Goal: Information Seeking & Learning: Learn about a topic

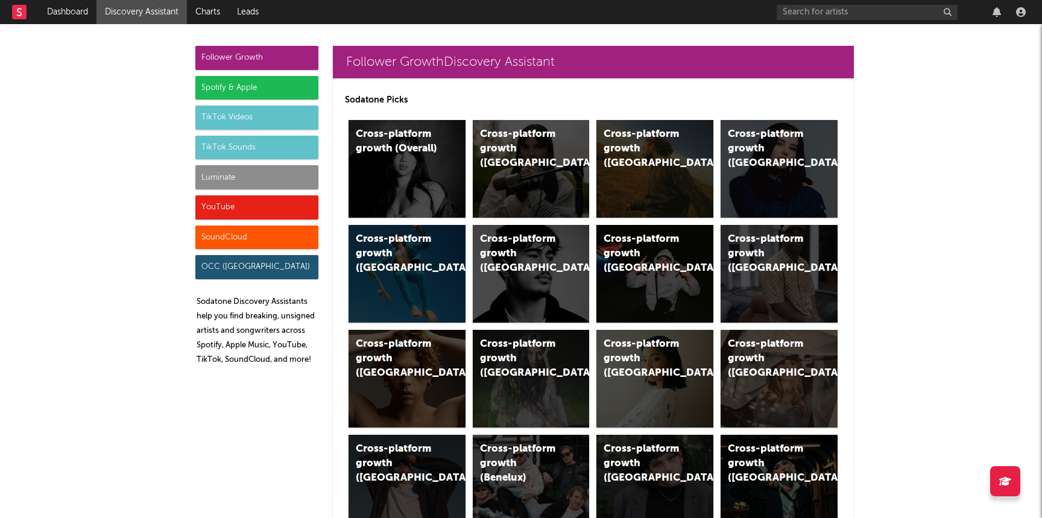
click at [252, 181] on div "Luminate" at bounding box center [256, 177] width 123 height 24
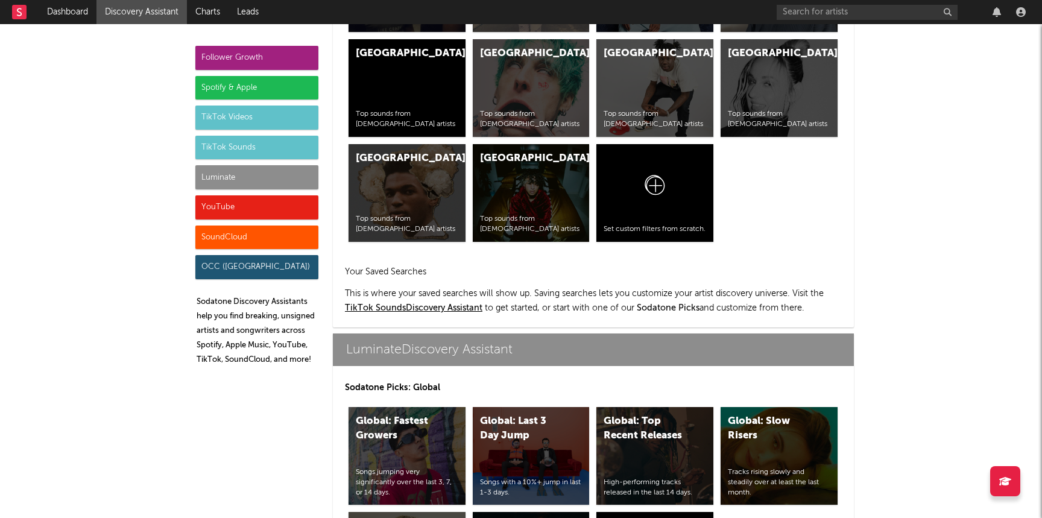
scroll to position [5353, 0]
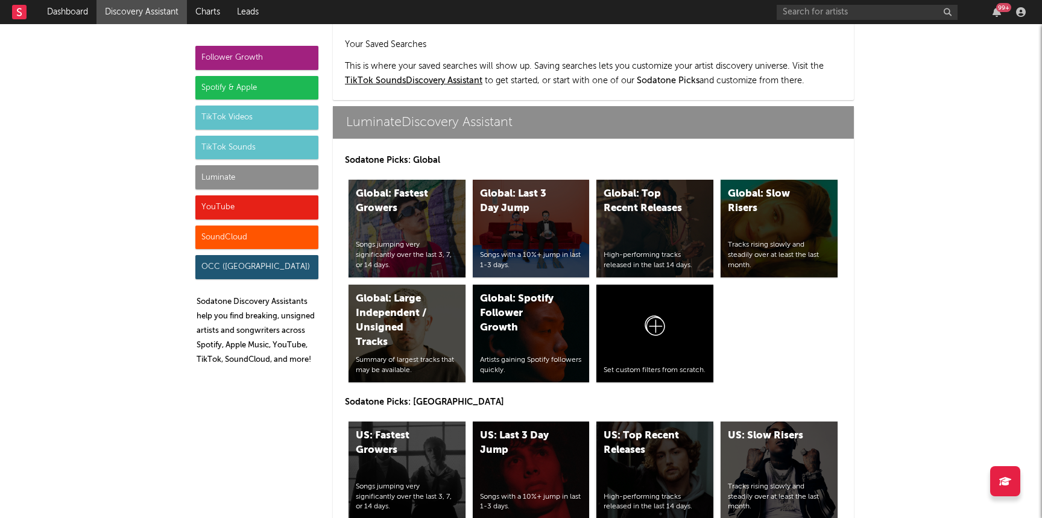
click at [628, 492] on div "High-performing tracks released in the last 14 days." at bounding box center [655, 502] width 103 height 21
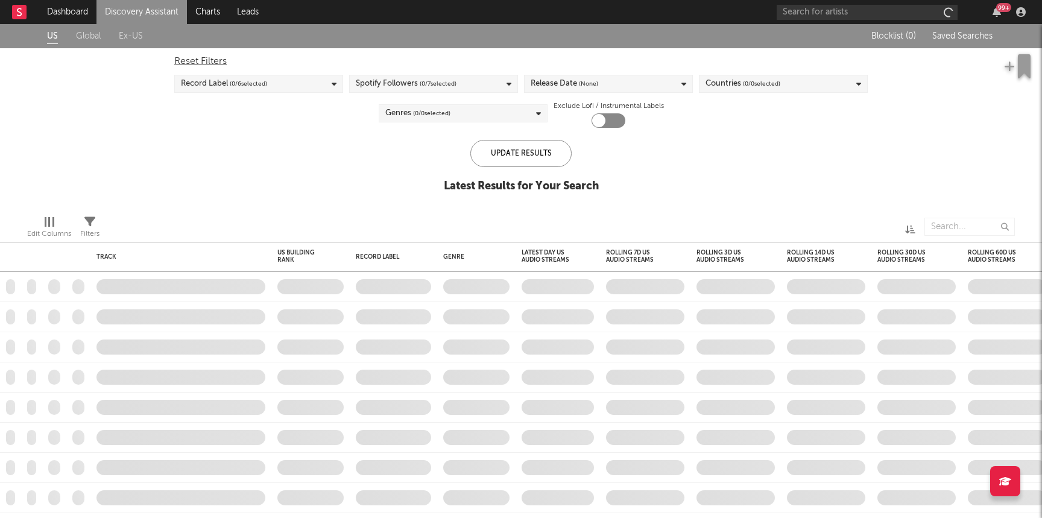
checkbox input "true"
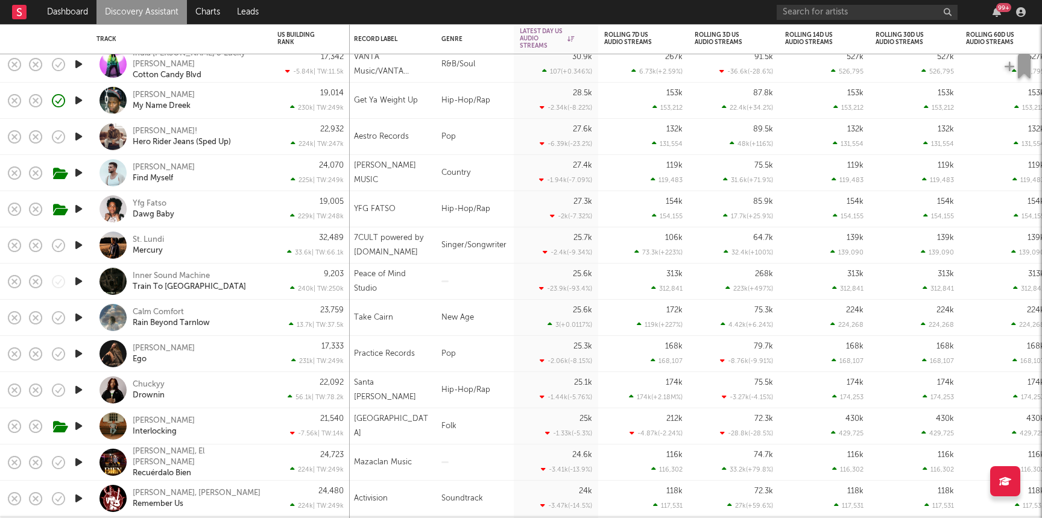
click at [253, 103] on div "Dreek Jones My Name Dreek" at bounding box center [198, 101] width 130 height 22
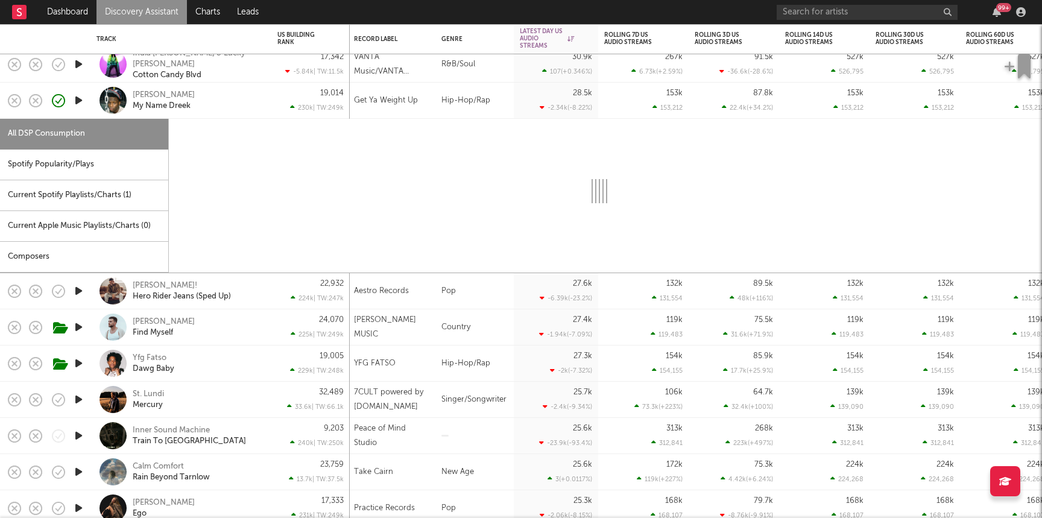
select select "1w"
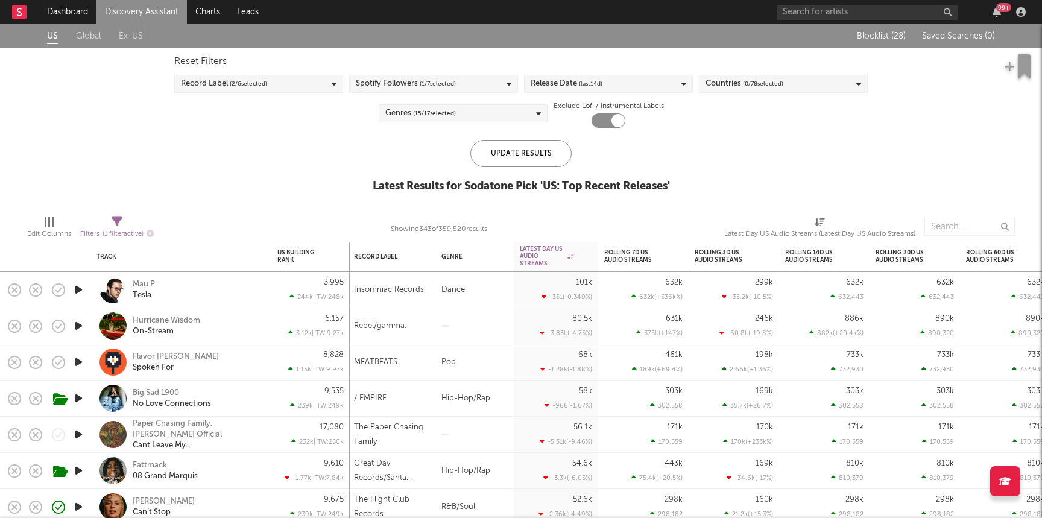
click at [158, 14] on link "Discovery Assistant" at bounding box center [141, 12] width 90 height 24
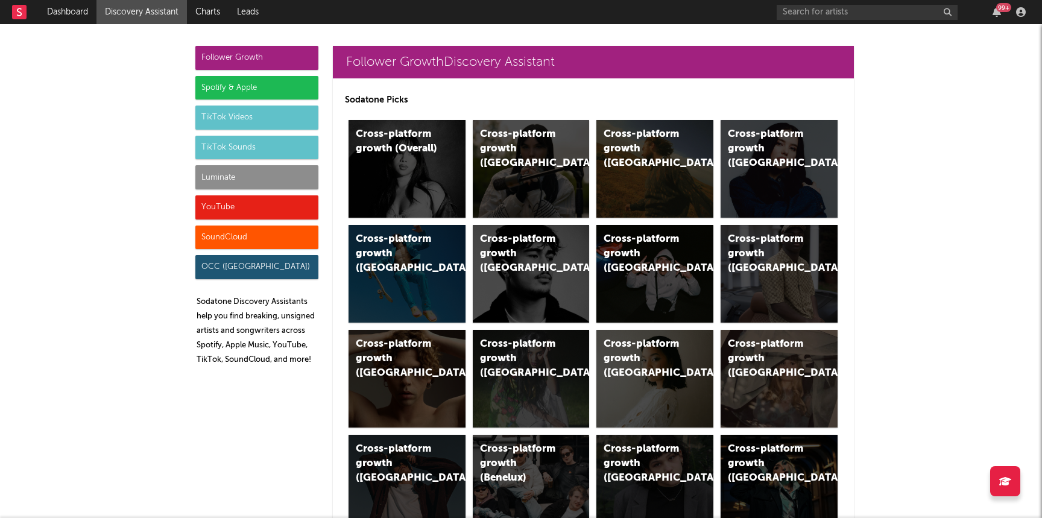
click at [249, 171] on div "Luminate" at bounding box center [256, 177] width 123 height 24
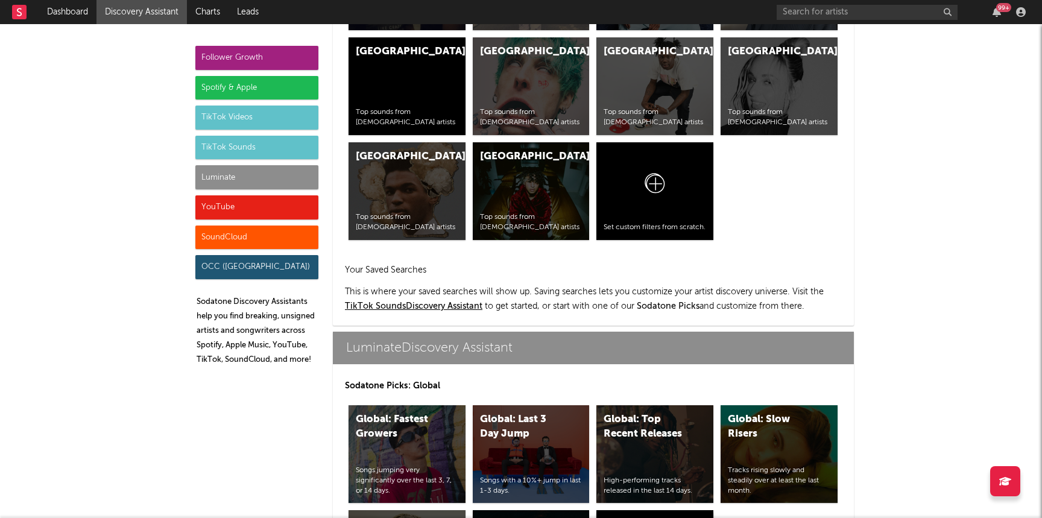
scroll to position [5353, 0]
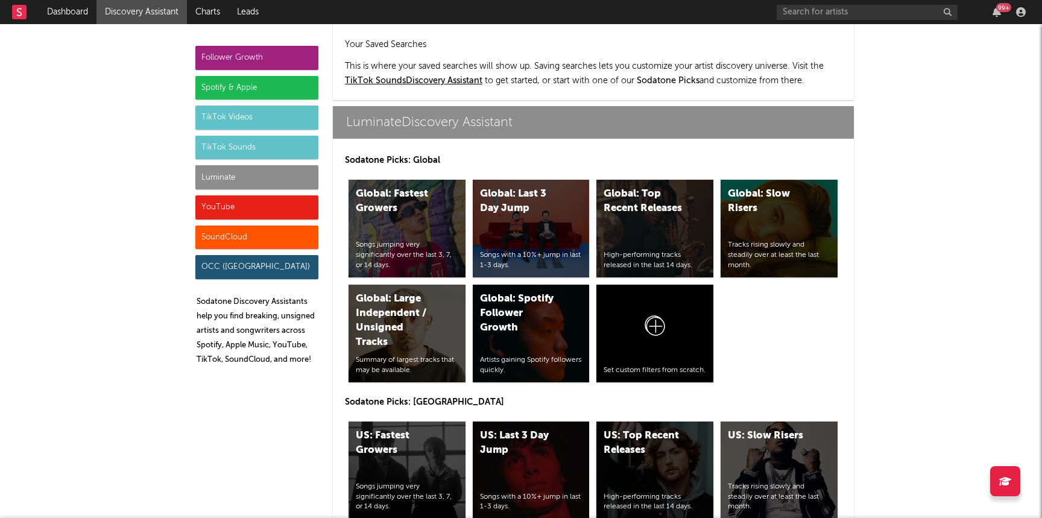
click at [629, 423] on div "US: Top Recent Releases High-performing tracks released in the last 14 days." at bounding box center [654, 471] width 117 height 98
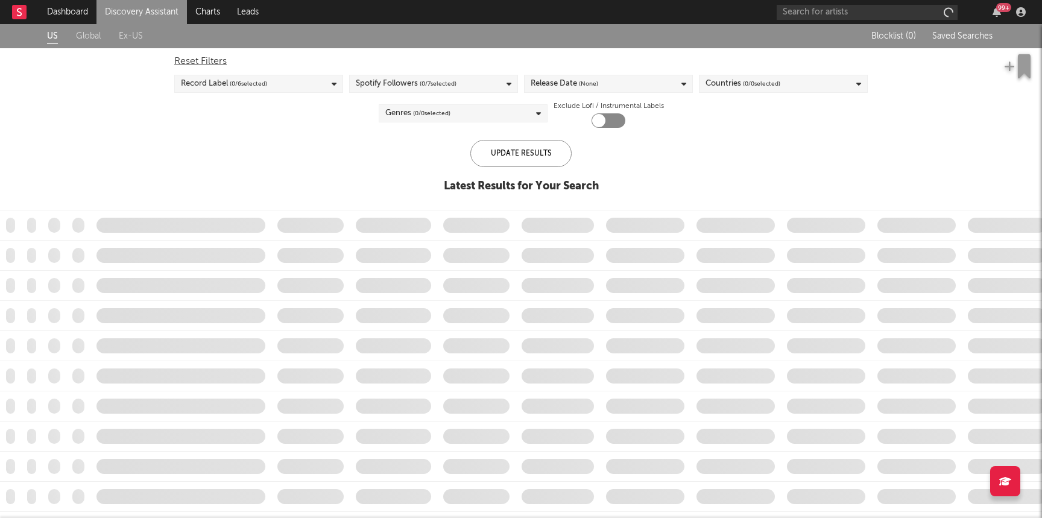
checkbox input "true"
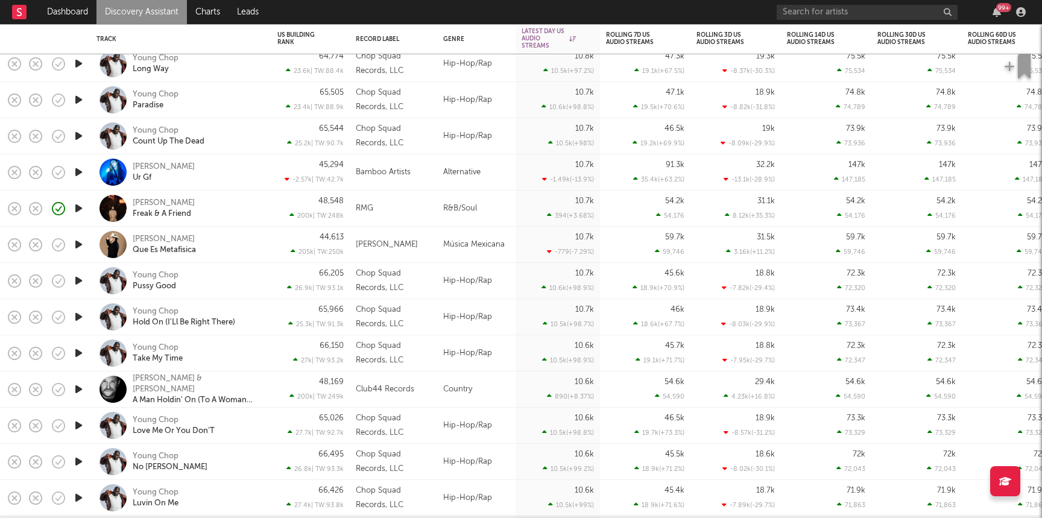
click at [223, 202] on div "Byron Juane Freak & A Friend" at bounding box center [198, 209] width 130 height 22
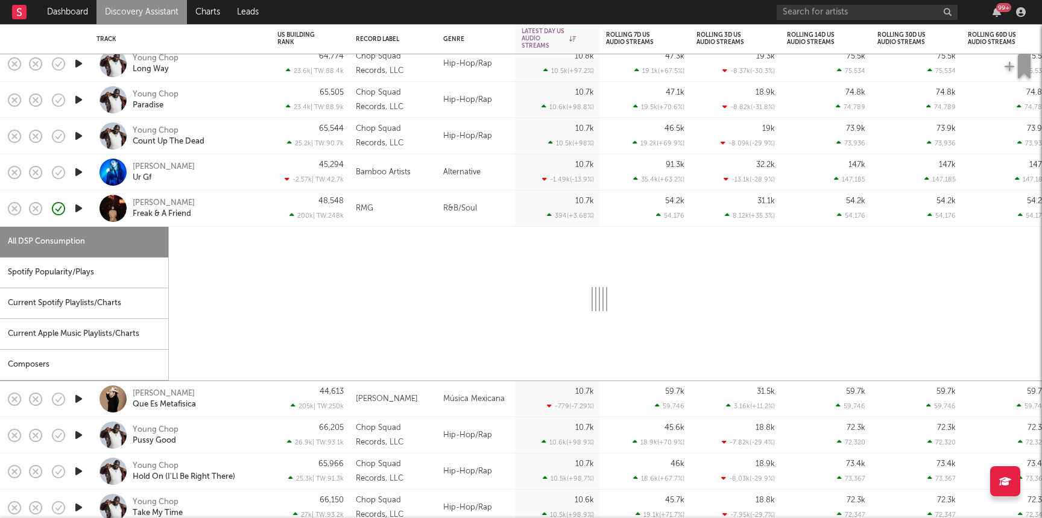
select select "1w"
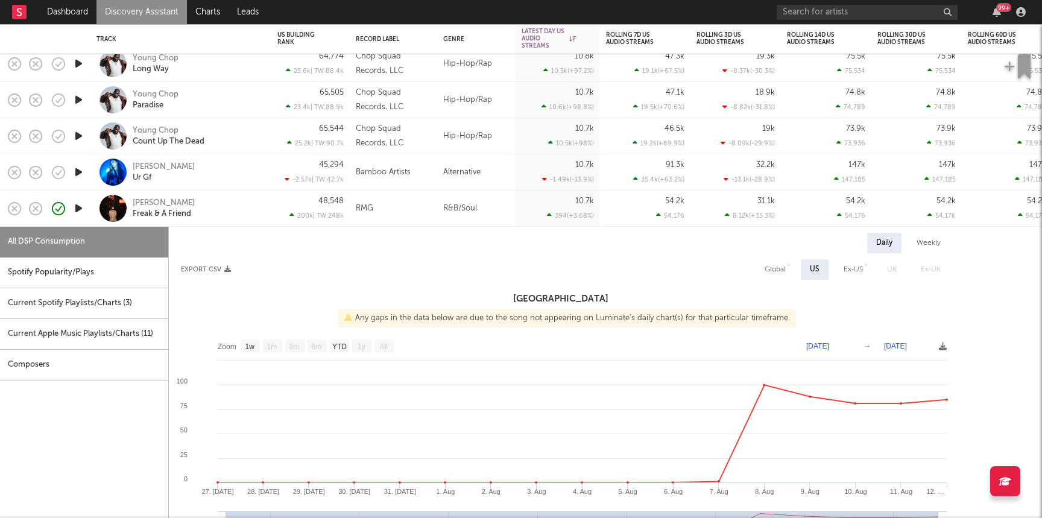
click at [76, 207] on icon "button" at bounding box center [78, 208] width 13 height 15
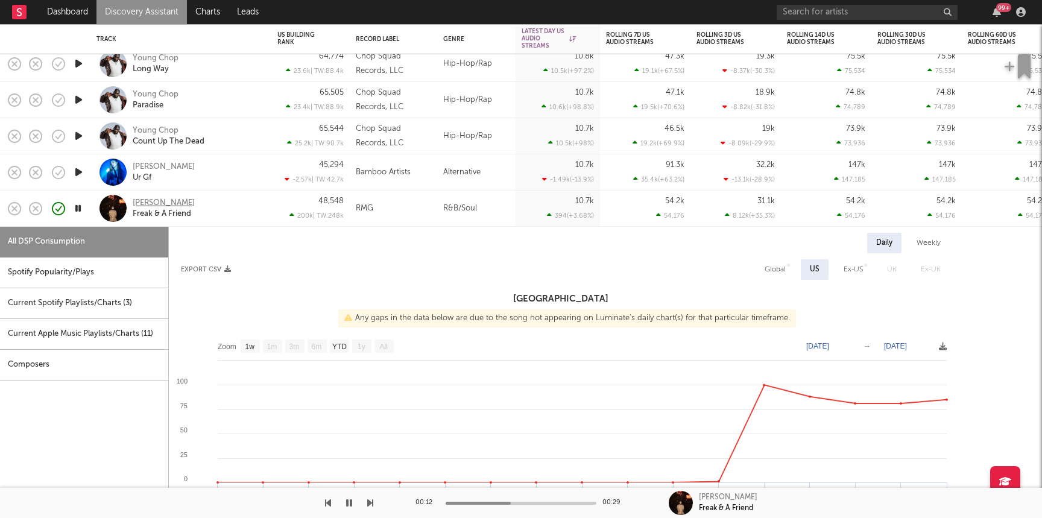
click at [168, 204] on div "[PERSON_NAME]" at bounding box center [164, 203] width 62 height 11
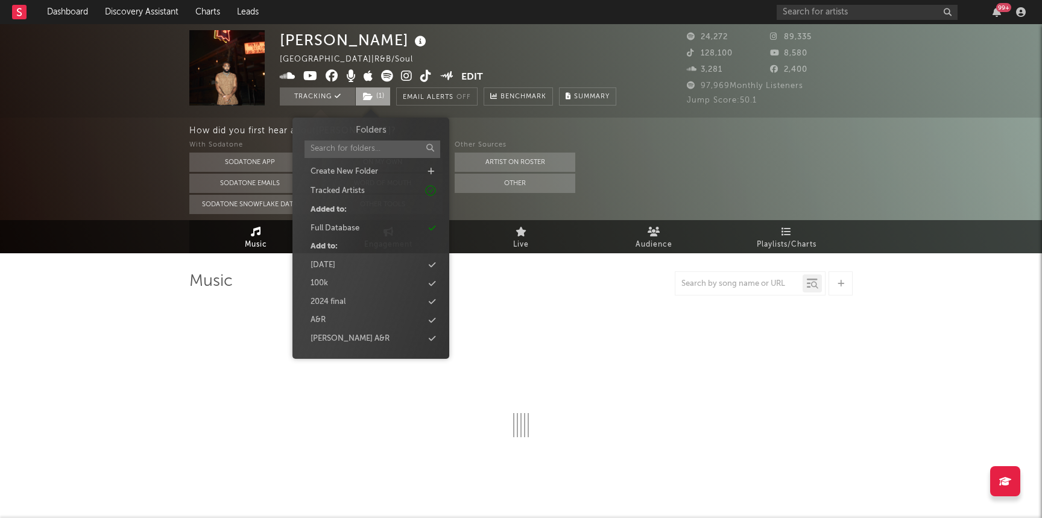
click at [375, 97] on span "( 1 )" at bounding box center [373, 96] width 36 height 18
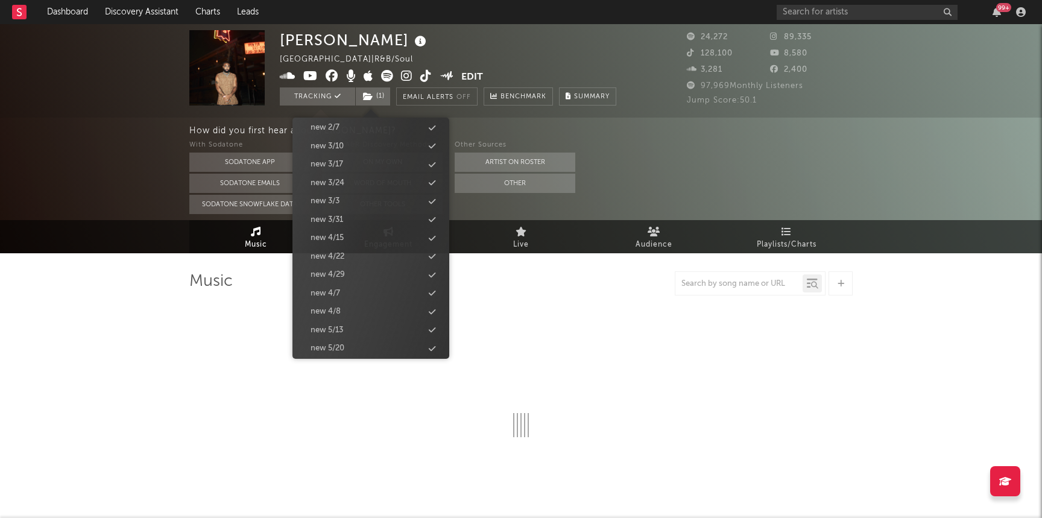
scroll to position [1137, 0]
select select "6m"
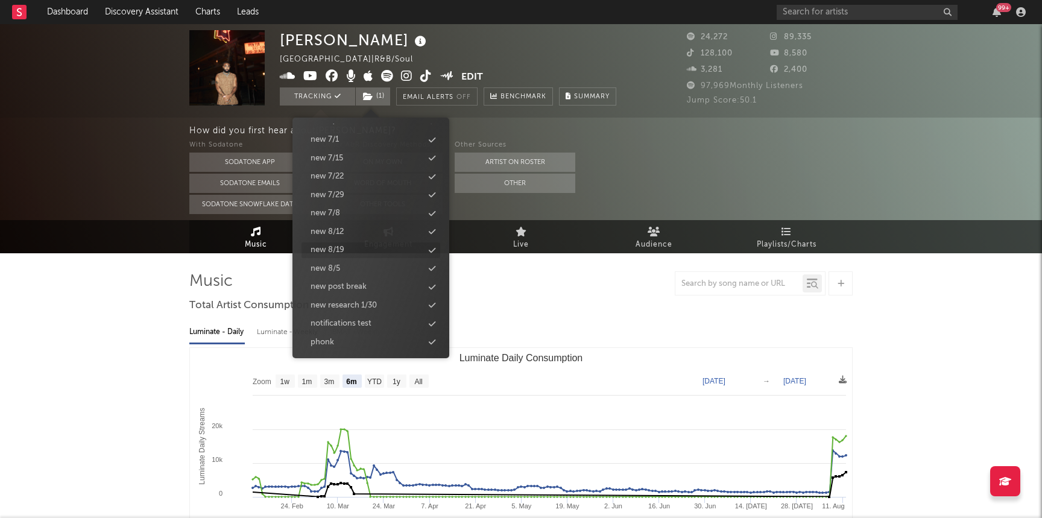
click at [368, 252] on div "new 8/19" at bounding box center [371, 250] width 139 height 16
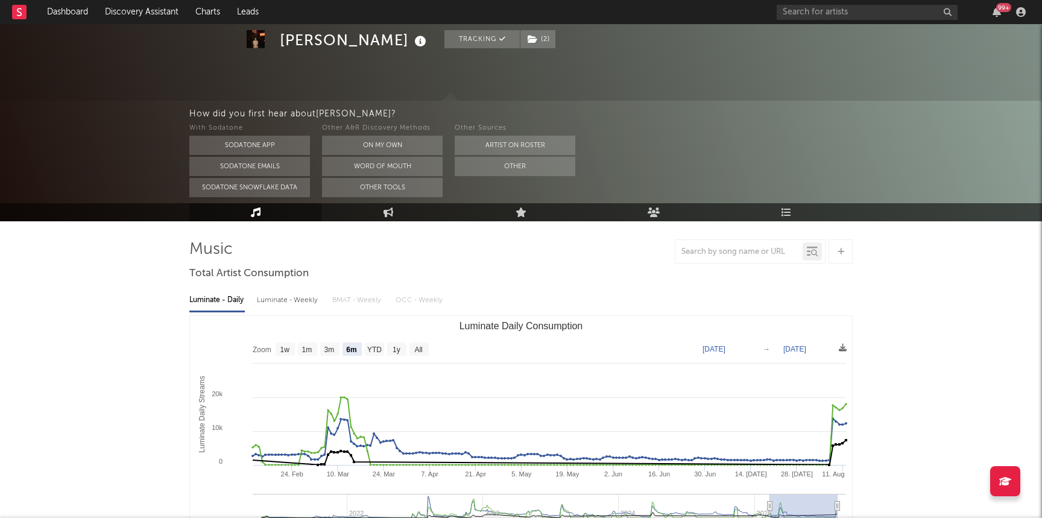
scroll to position [0, 0]
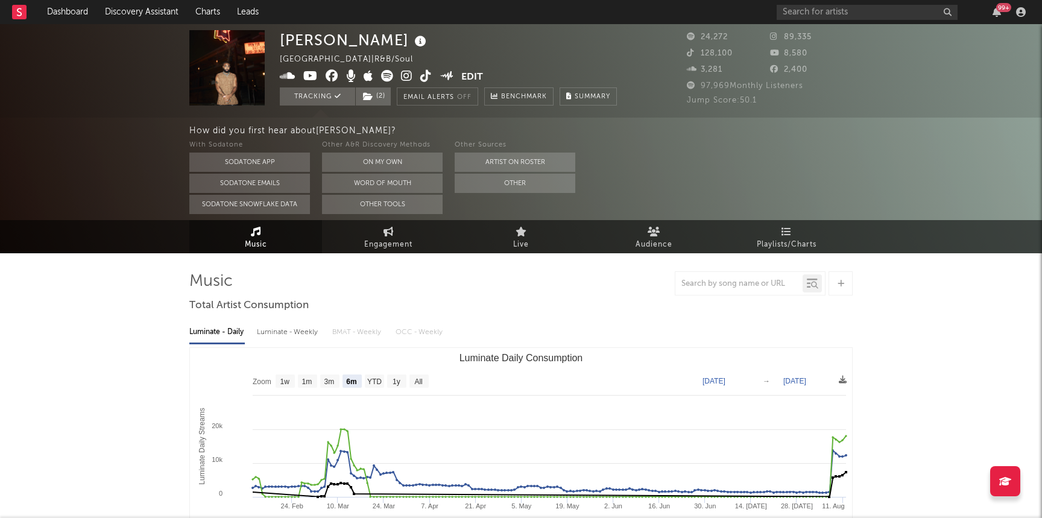
click at [411, 74] on icon at bounding box center [406, 76] width 11 height 12
click at [145, 13] on link "Discovery Assistant" at bounding box center [141, 12] width 90 height 24
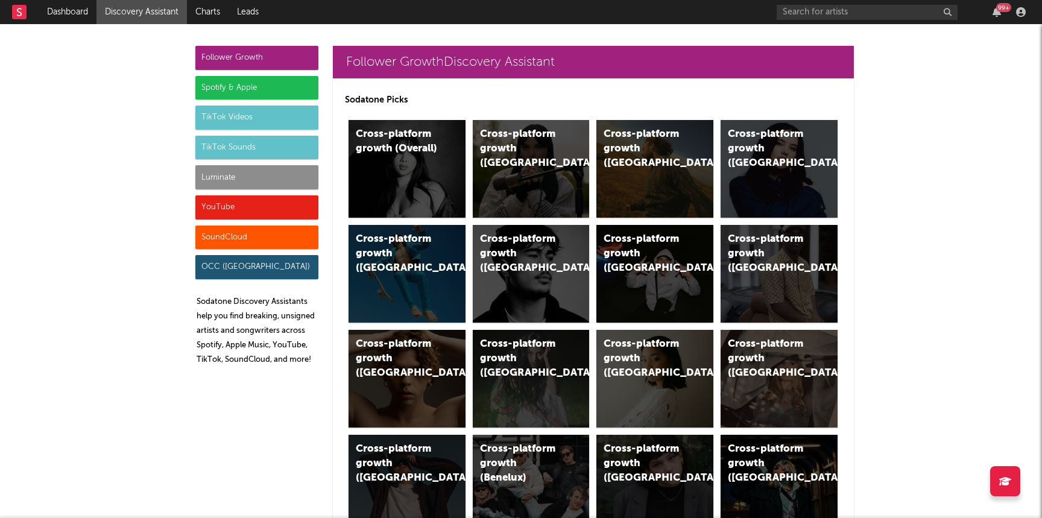
click at [294, 180] on div "Luminate" at bounding box center [256, 177] width 123 height 24
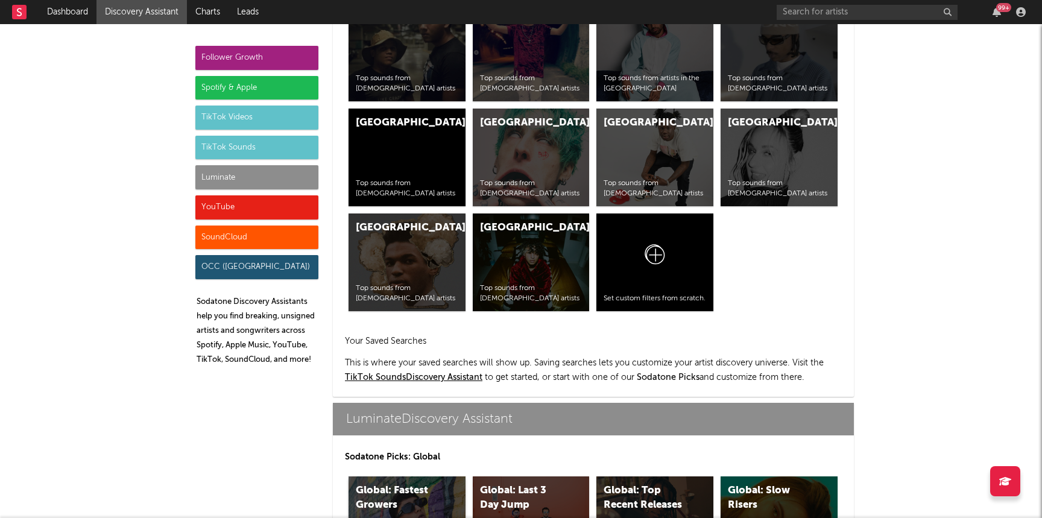
scroll to position [5353, 0]
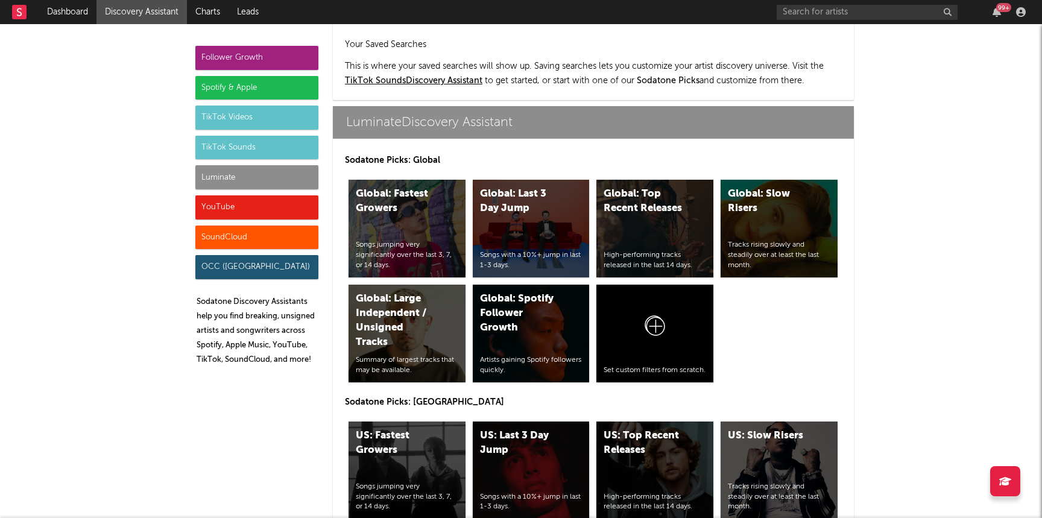
click at [531, 425] on div "US: Last 3 Day Jump Songs with a 10%+ jump in last 1-3 days." at bounding box center [531, 471] width 117 height 98
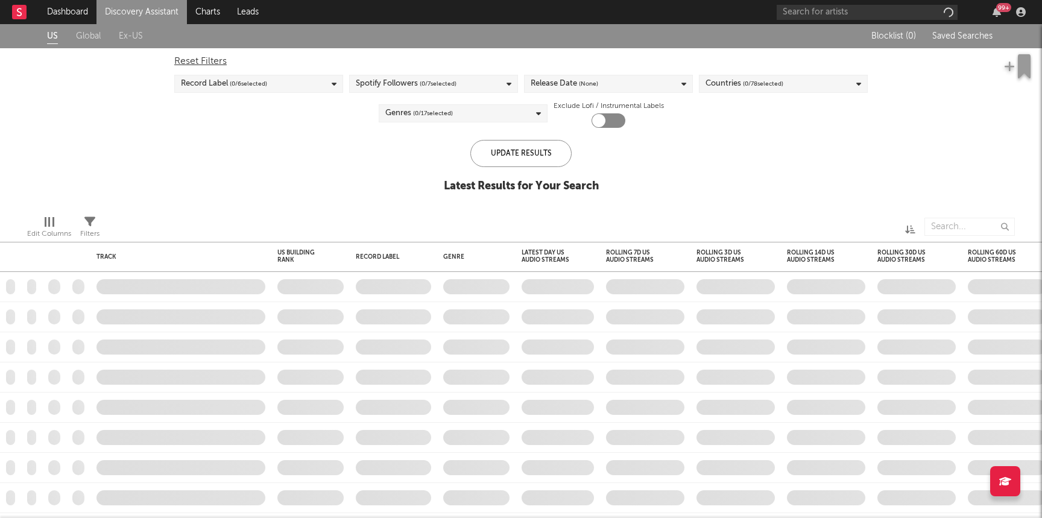
checkbox input "true"
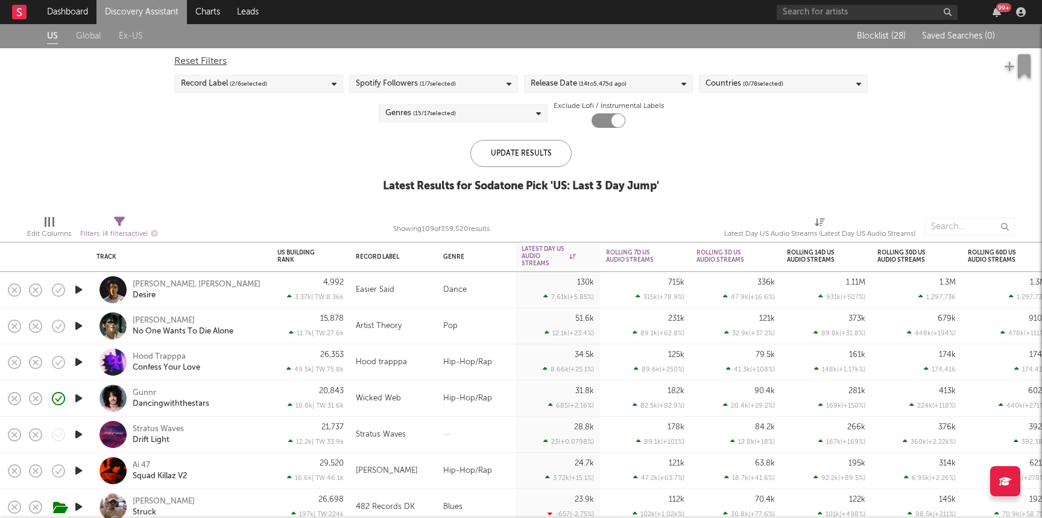
click at [75, 361] on icon "button" at bounding box center [78, 362] width 13 height 15
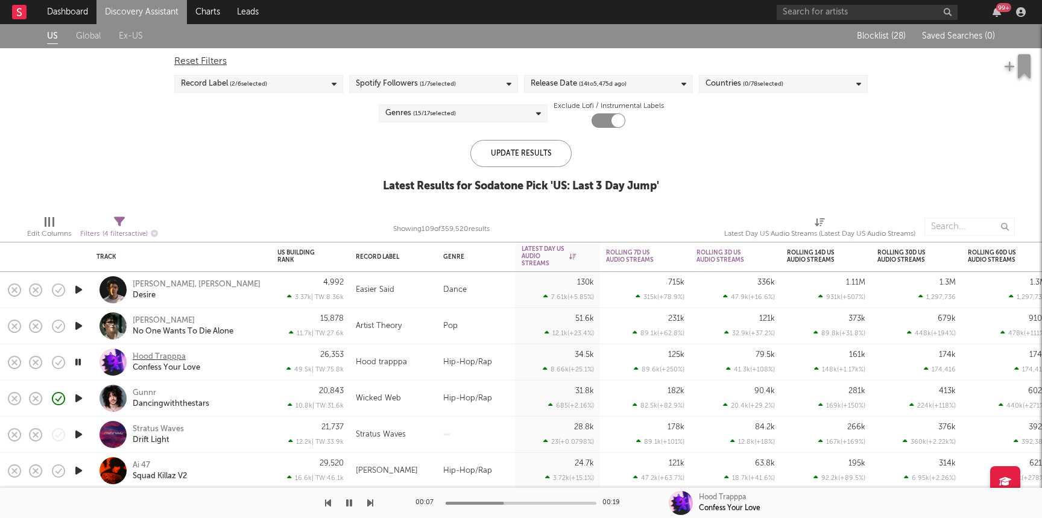
click at [163, 356] on div "Hood Trapppa" at bounding box center [159, 357] width 53 height 11
click at [59, 365] on icon "button" at bounding box center [58, 362] width 17 height 17
click at [89, 361] on icon "button" at bounding box center [87, 362] width 15 height 13
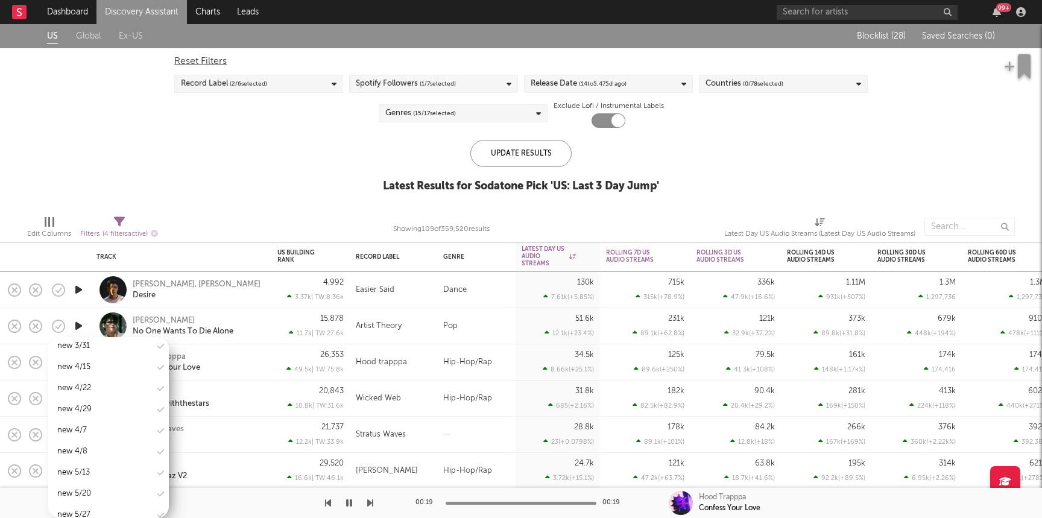
scroll to position [1329, 0]
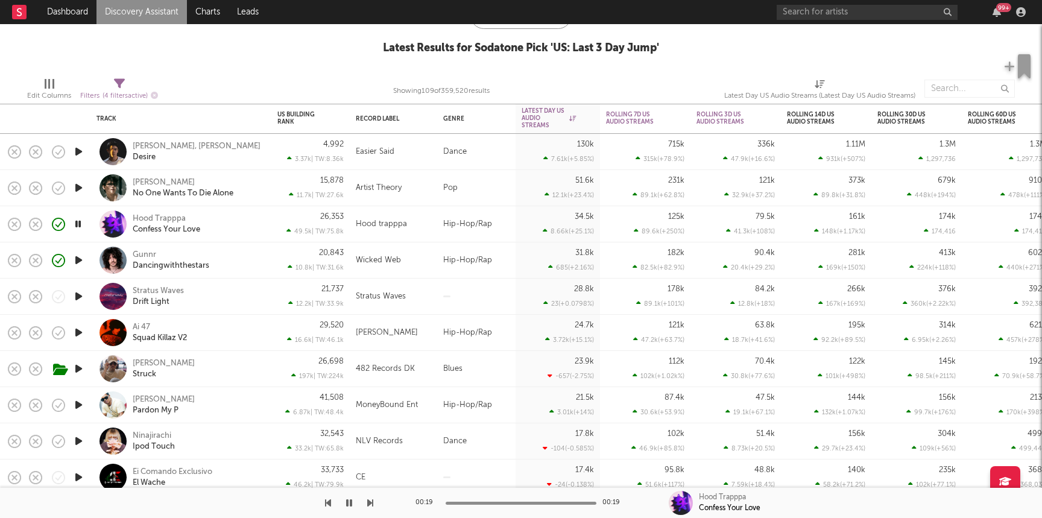
click at [81, 337] on icon "button" at bounding box center [78, 332] width 13 height 15
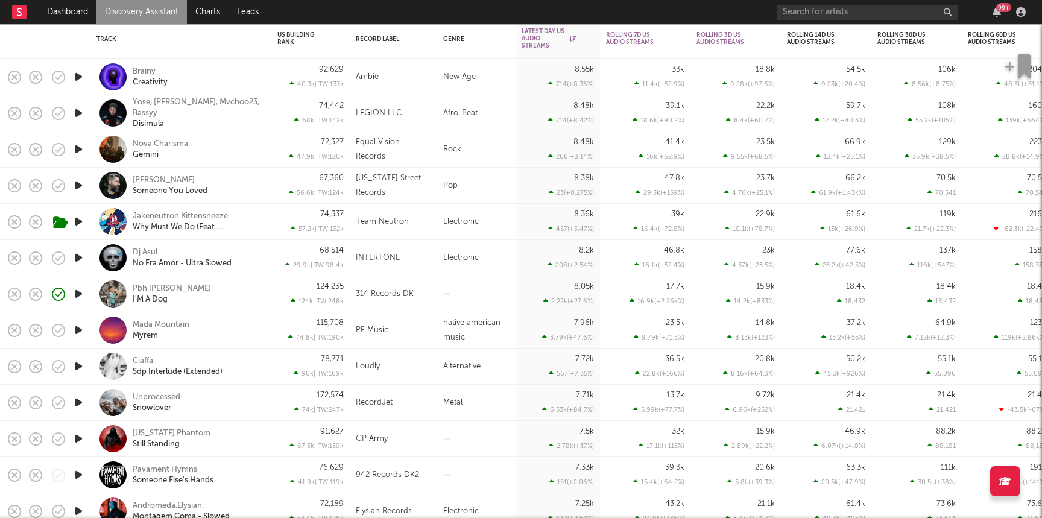
click at [249, 297] on div "Pbh [PERSON_NAME] I'M A Dog" at bounding box center [198, 294] width 130 height 22
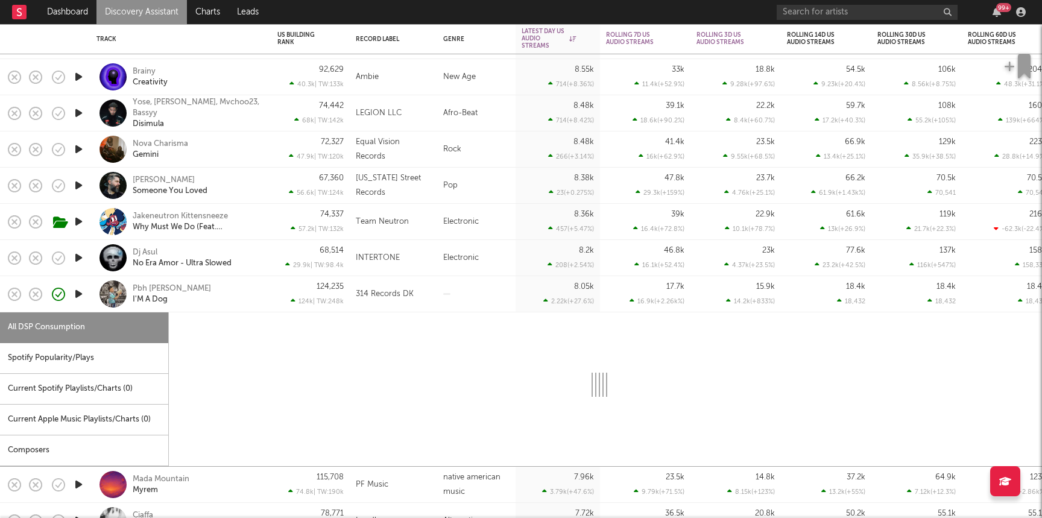
select select "1w"
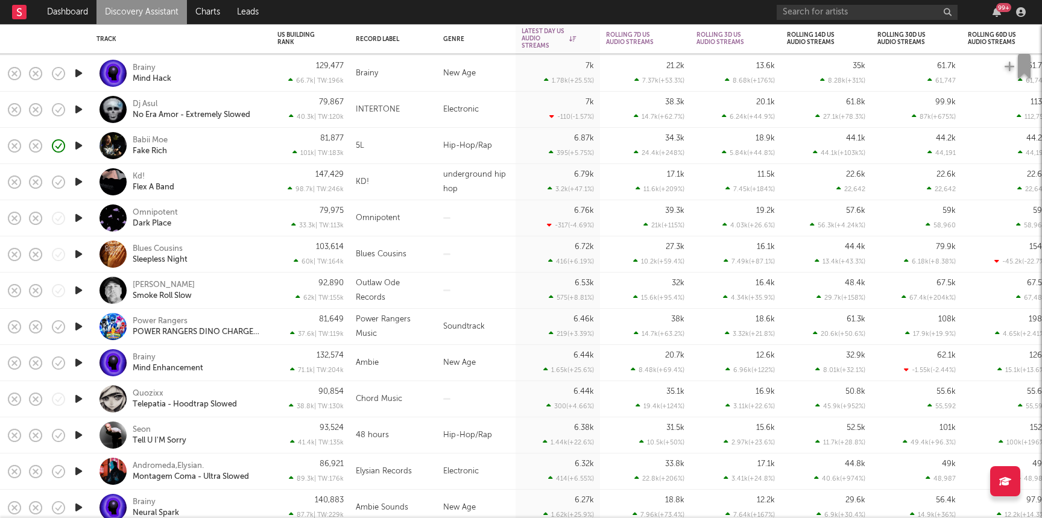
click at [79, 145] on icon "button" at bounding box center [78, 145] width 13 height 15
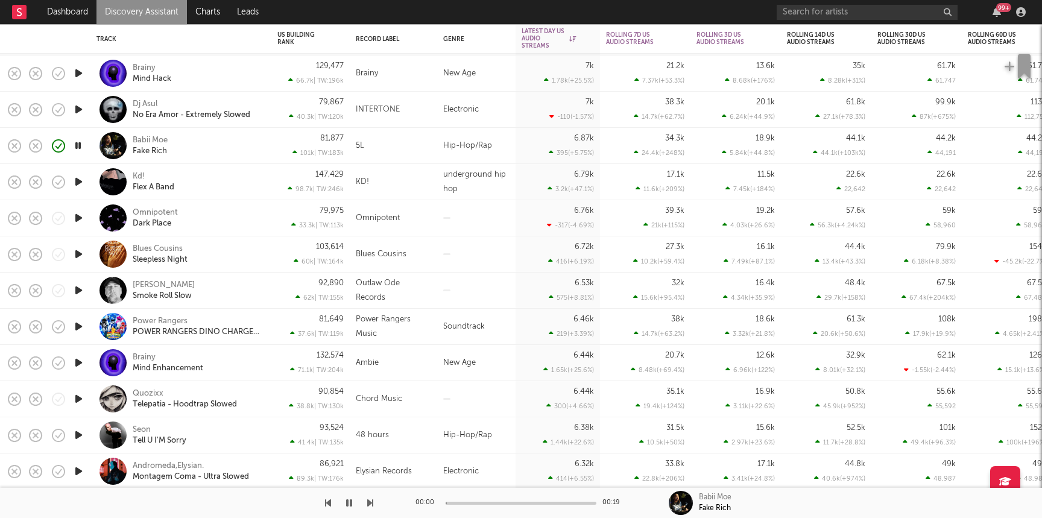
click at [239, 150] on div "Babii Moe Fake Rich" at bounding box center [198, 146] width 130 height 22
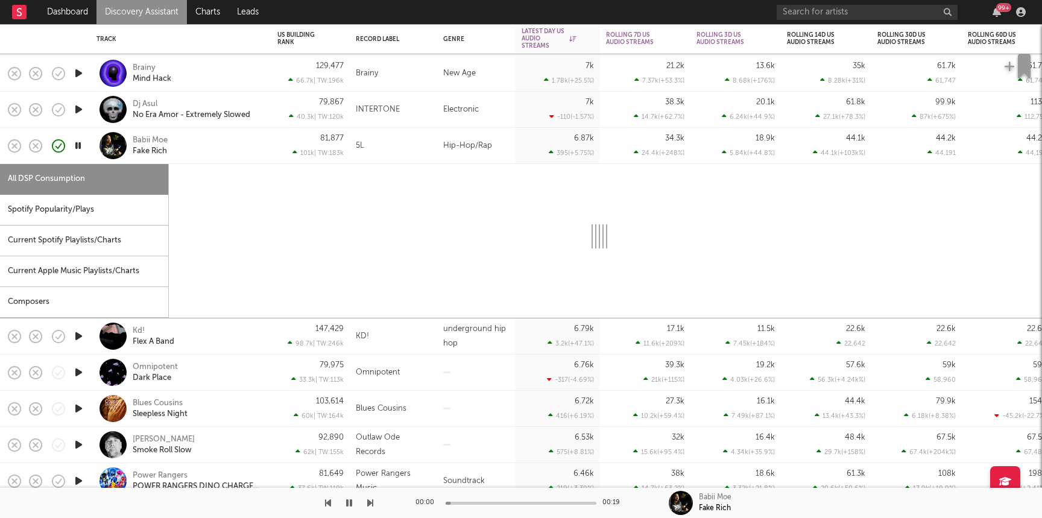
select select "1w"
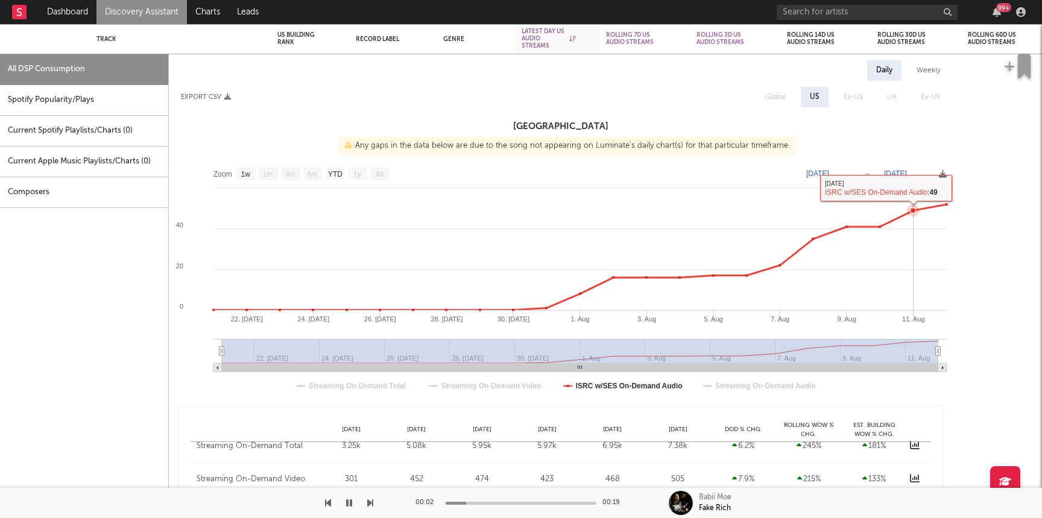
select select "1w"
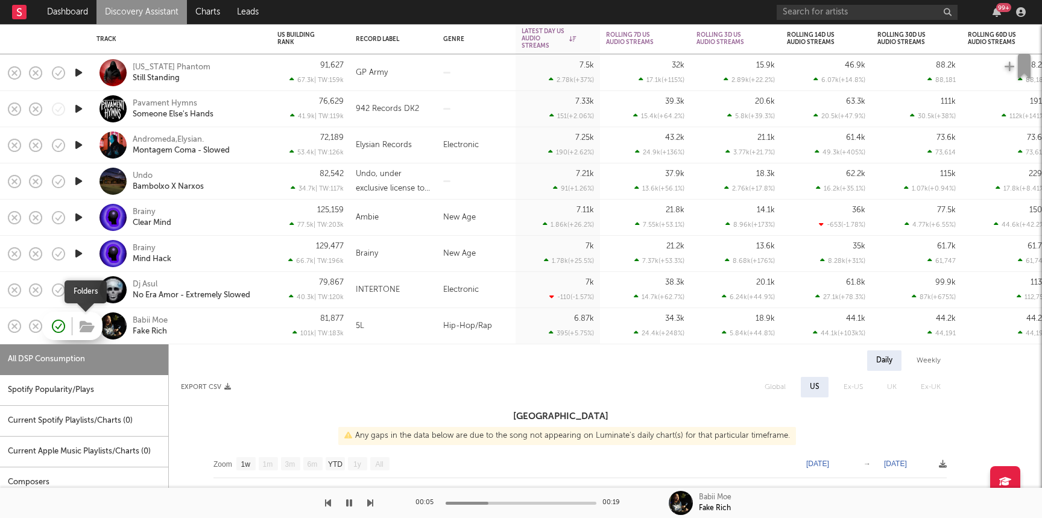
click at [81, 323] on icon "button" at bounding box center [87, 326] width 15 height 13
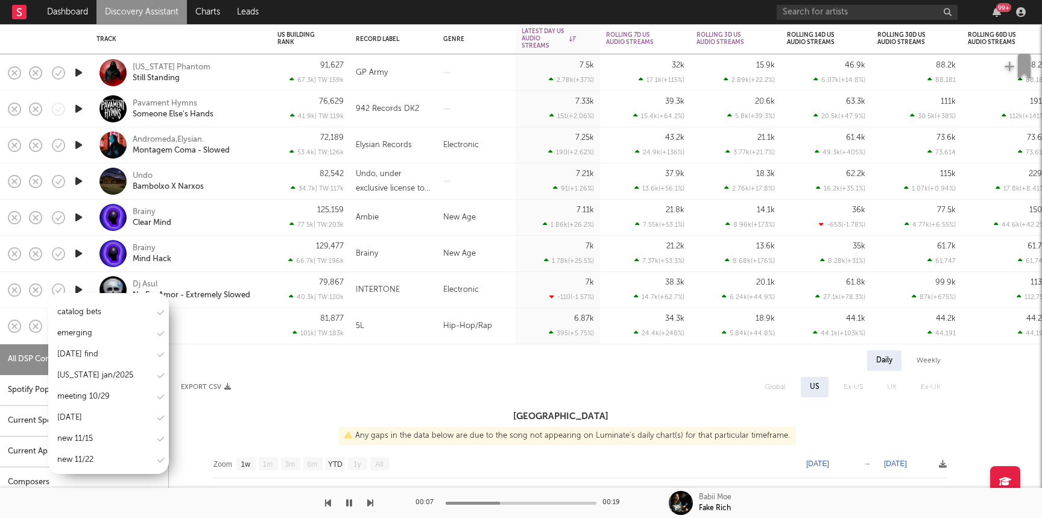
scroll to position [1474, 0]
click at [87, 418] on div "new 8/19" at bounding box center [74, 425] width 34 height 14
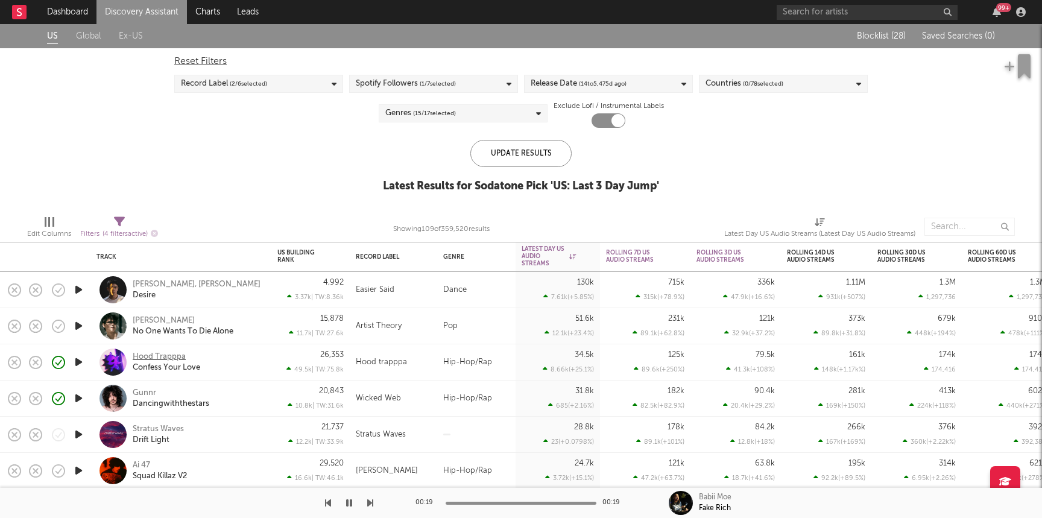
click at [163, 355] on div "Hood Trapppa" at bounding box center [159, 357] width 53 height 11
click at [887, 2] on div "99 +" at bounding box center [903, 12] width 253 height 24
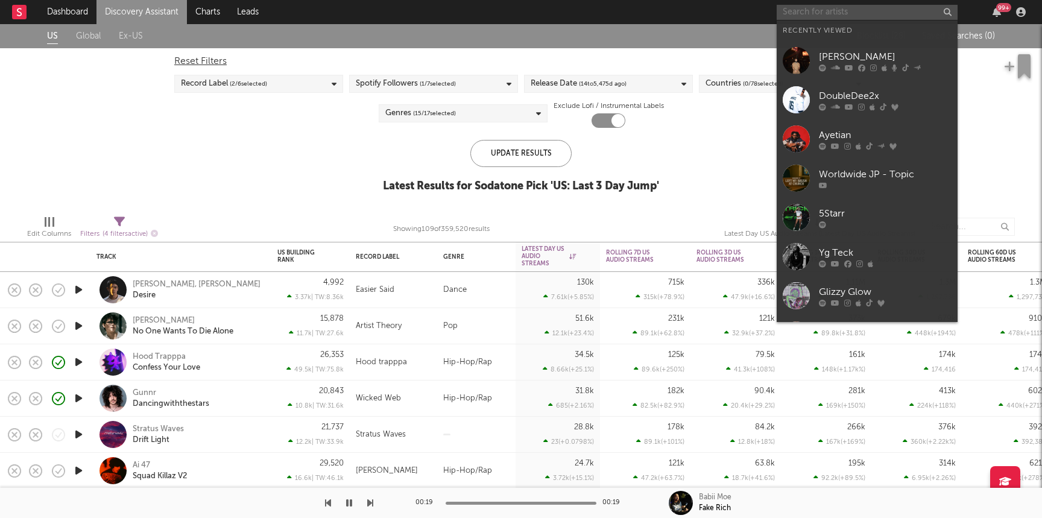
click at [887, 14] on input "text" at bounding box center [867, 12] width 181 height 15
paste input "[URL][DOMAIN_NAME]"
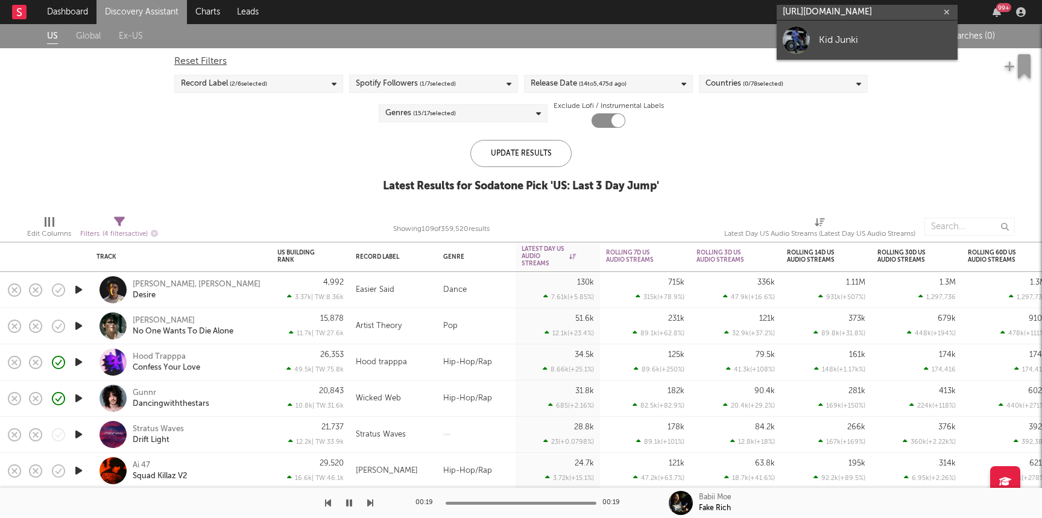
type input "[URL][DOMAIN_NAME]"
click at [823, 36] on div "Kid Junki" at bounding box center [885, 40] width 133 height 14
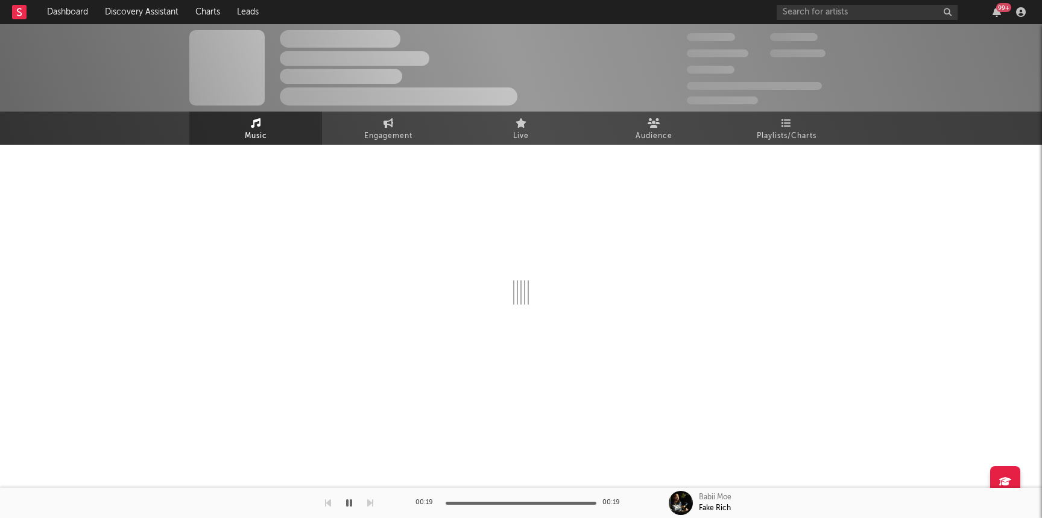
select select "1w"
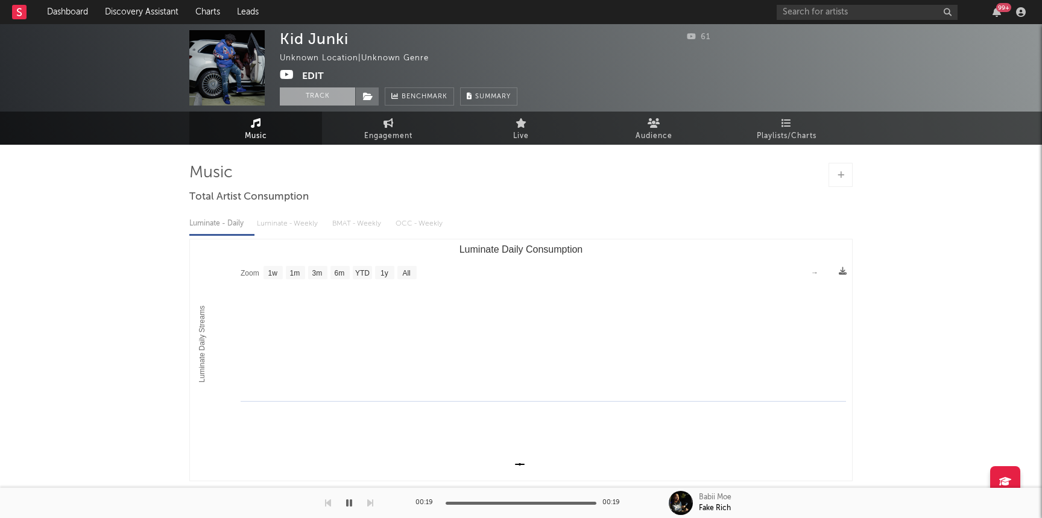
click at [307, 101] on button "Track" at bounding box center [317, 96] width 75 height 18
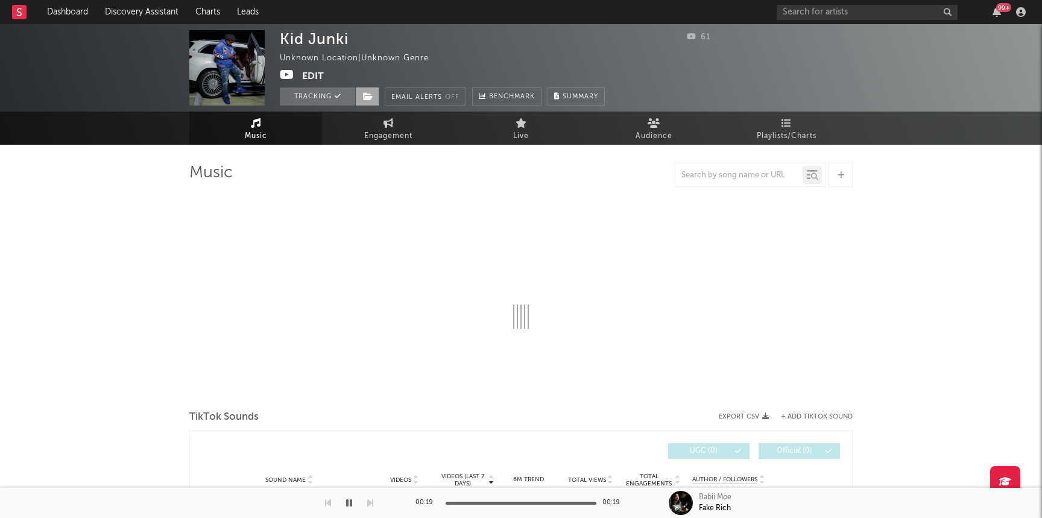
select select "1w"
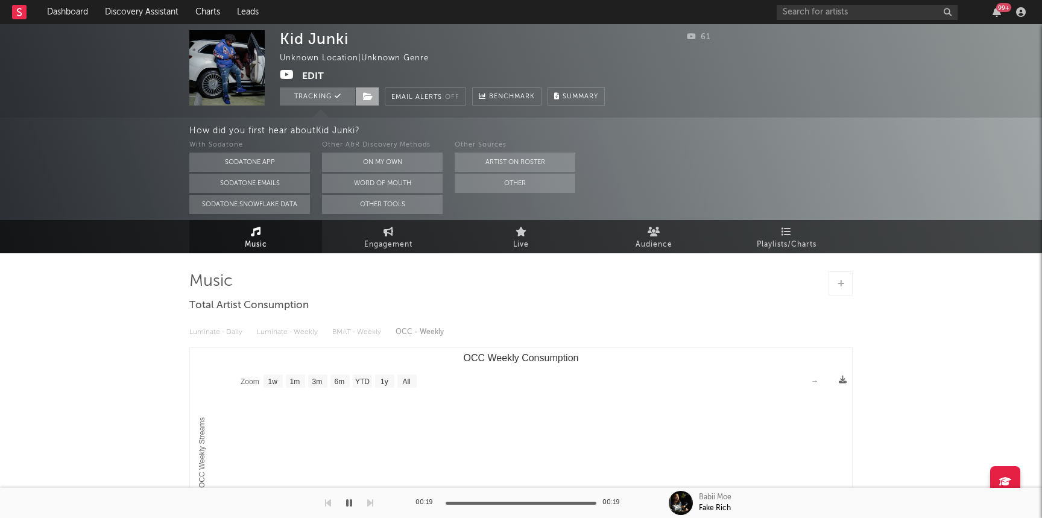
click at [367, 102] on span at bounding box center [367, 96] width 24 height 18
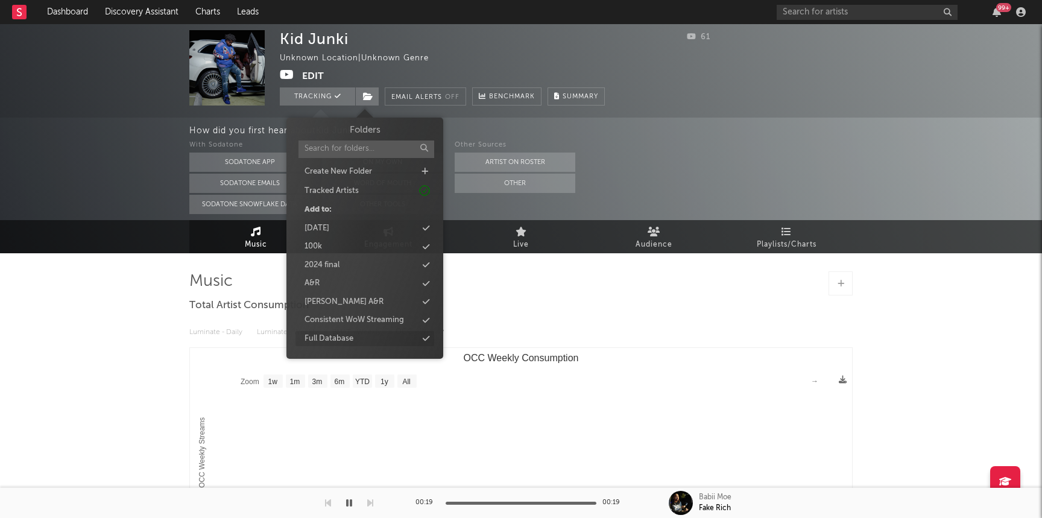
click at [356, 337] on div "Full Database" at bounding box center [364, 339] width 139 height 16
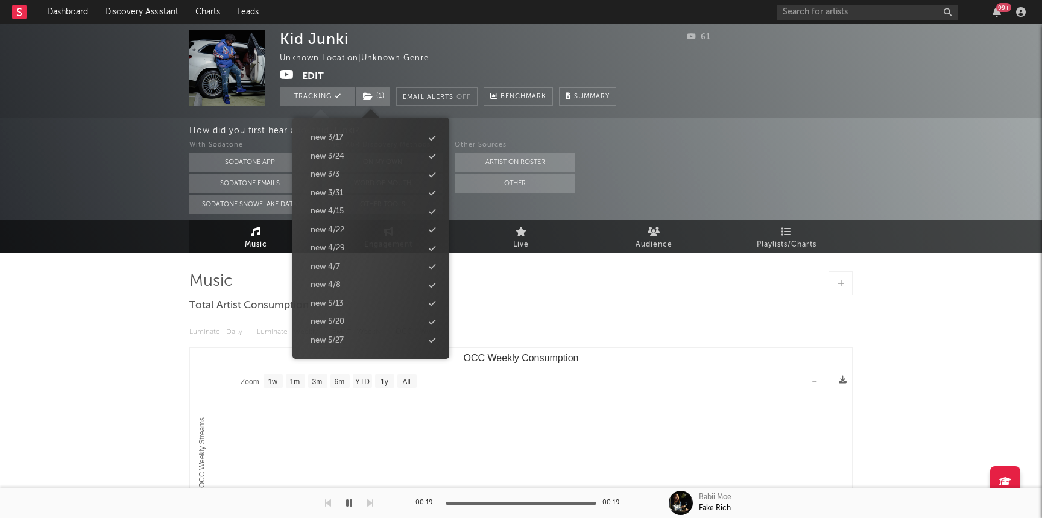
scroll to position [1137, 0]
click at [365, 251] on div "new 8/19" at bounding box center [371, 250] width 139 height 16
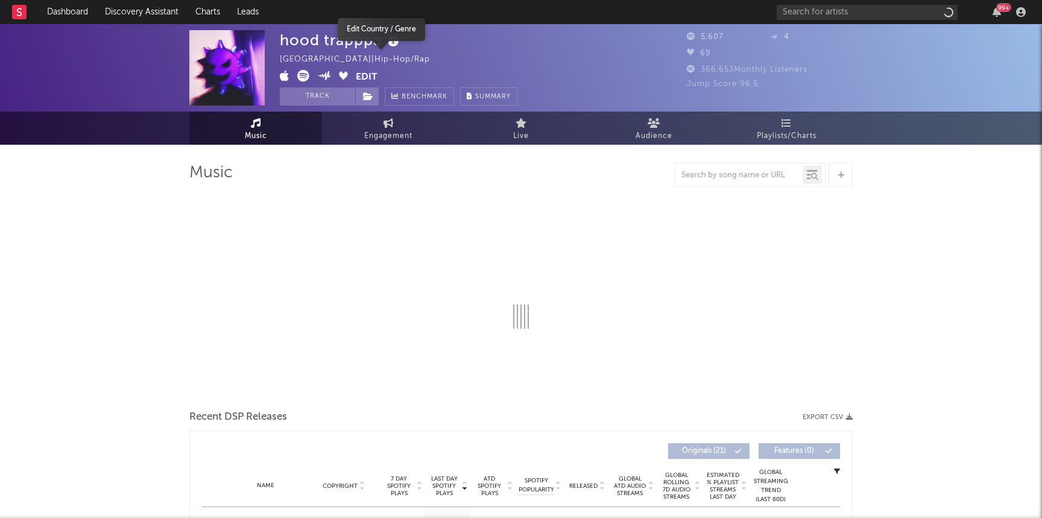
select select "1w"
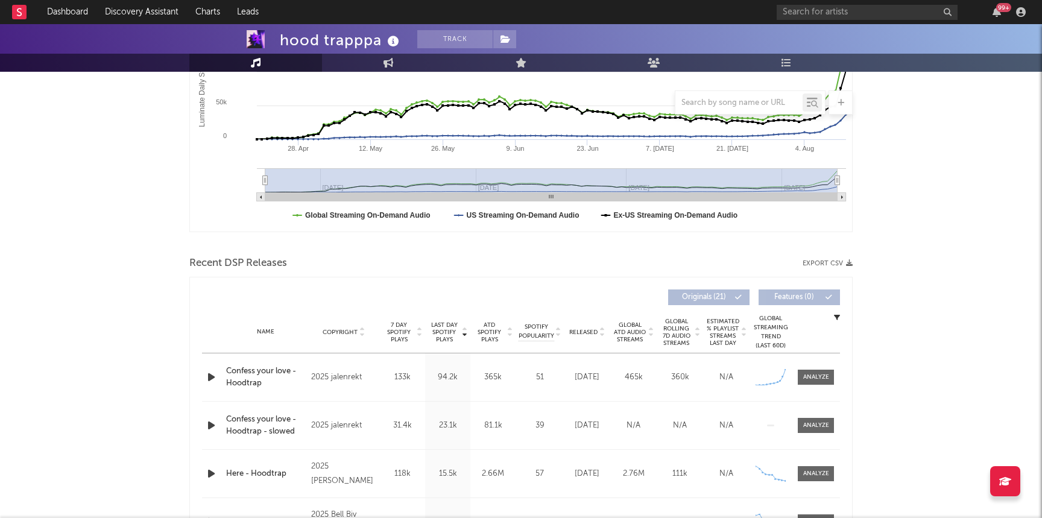
scroll to position [344, 0]
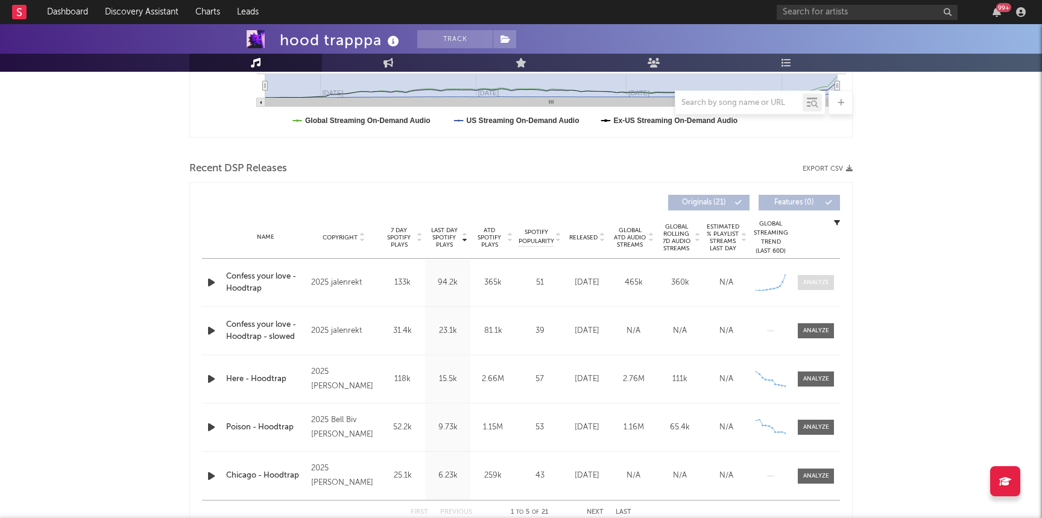
click at [813, 277] on span at bounding box center [816, 282] width 36 height 15
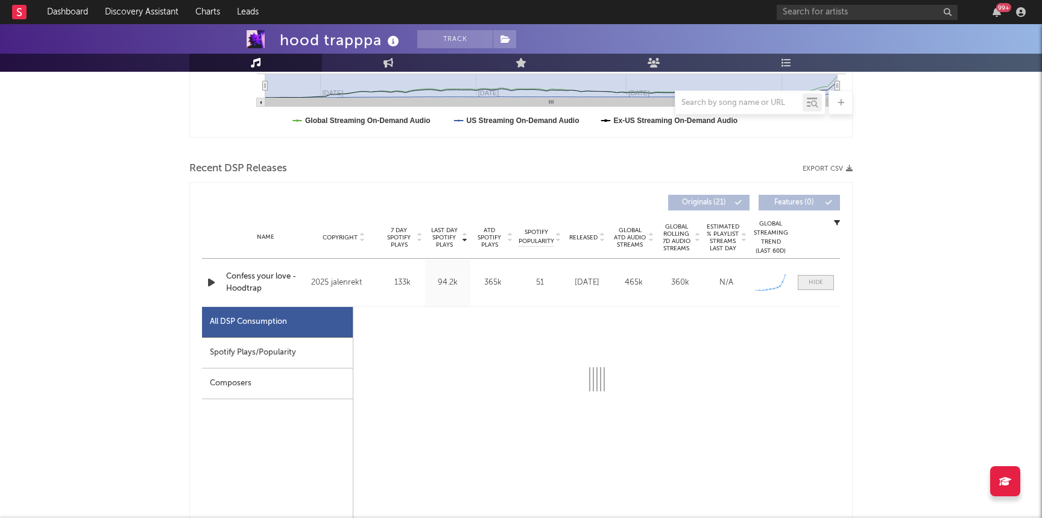
select select "1w"
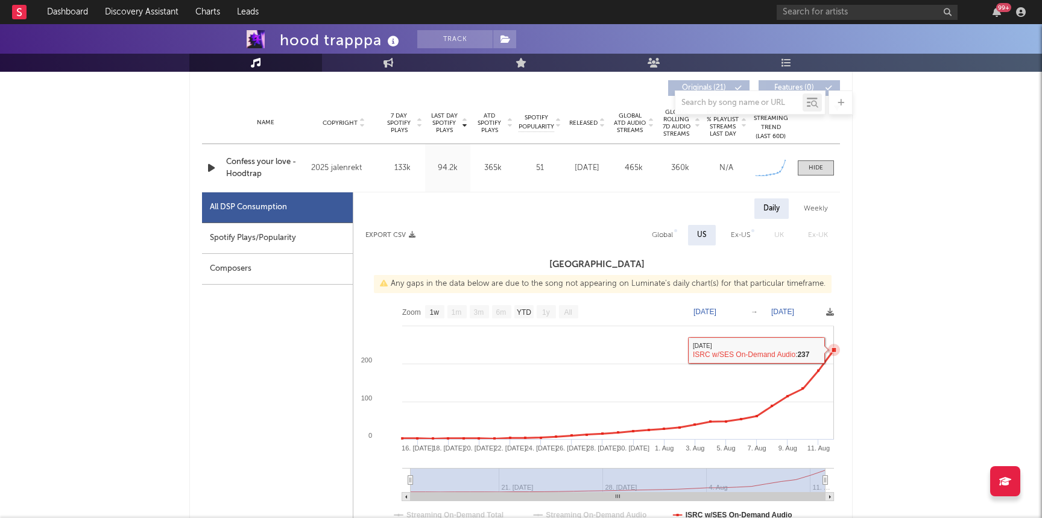
scroll to position [0, 0]
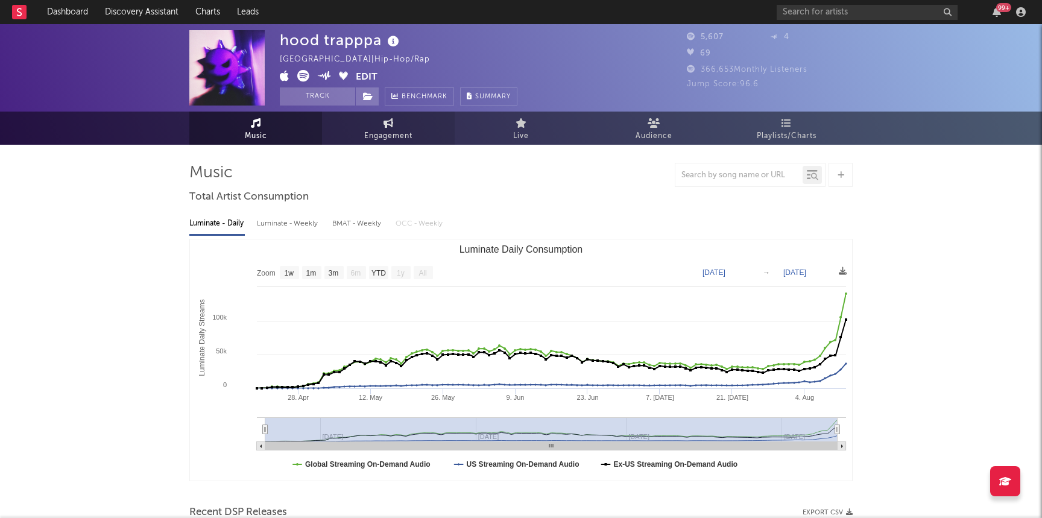
click at [391, 139] on span "Engagement" at bounding box center [388, 136] width 48 height 14
select select "1w"
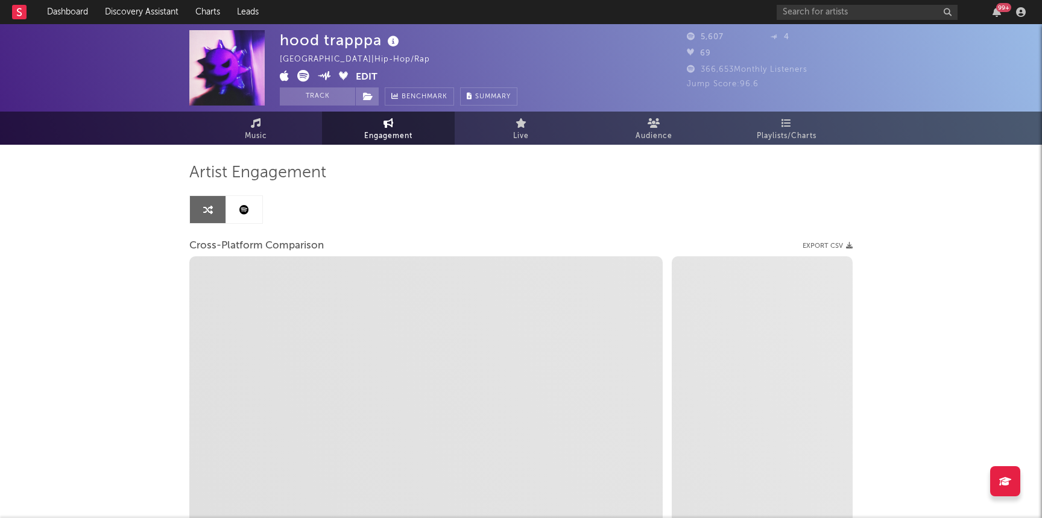
click at [305, 74] on icon at bounding box center [303, 76] width 12 height 12
select select "1m"
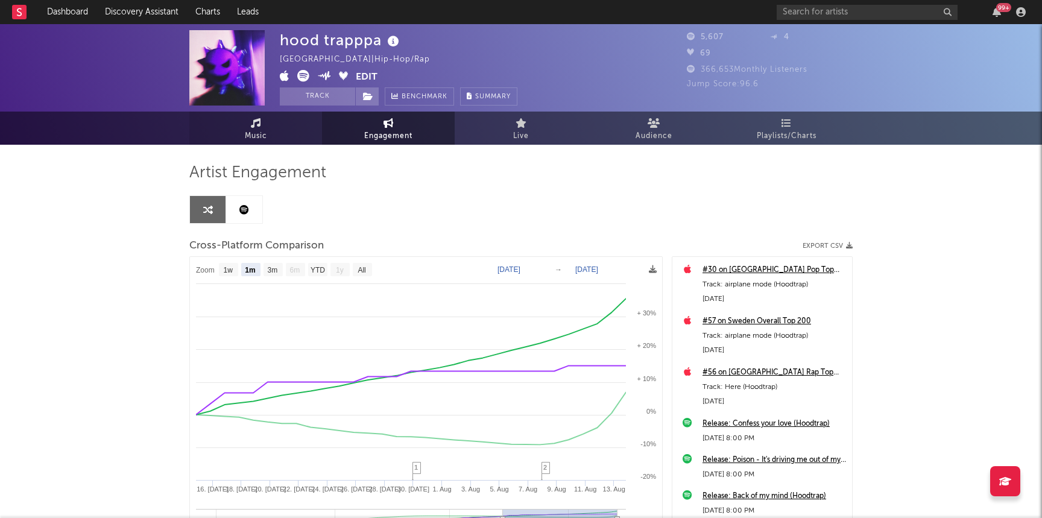
click at [243, 133] on link "Music" at bounding box center [255, 128] width 133 height 33
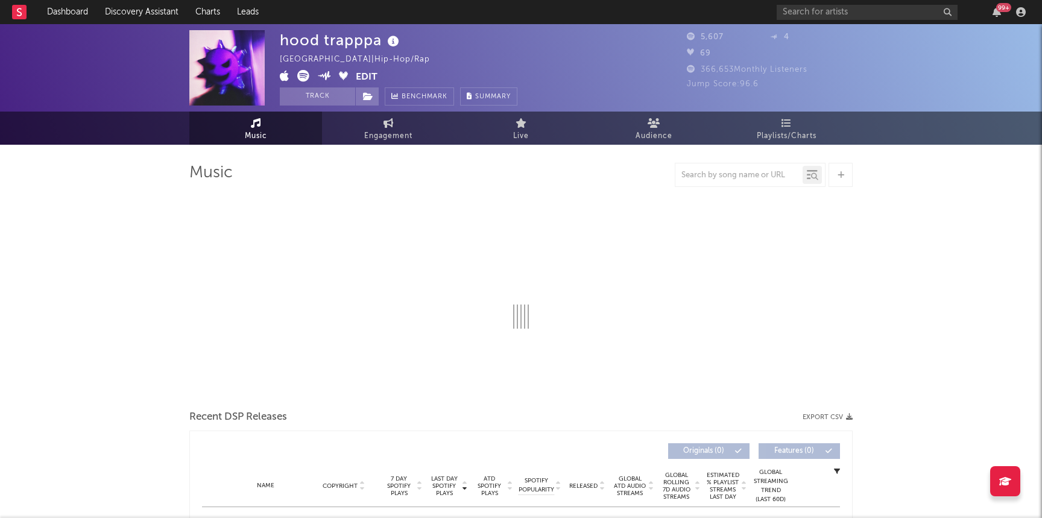
select select "1w"
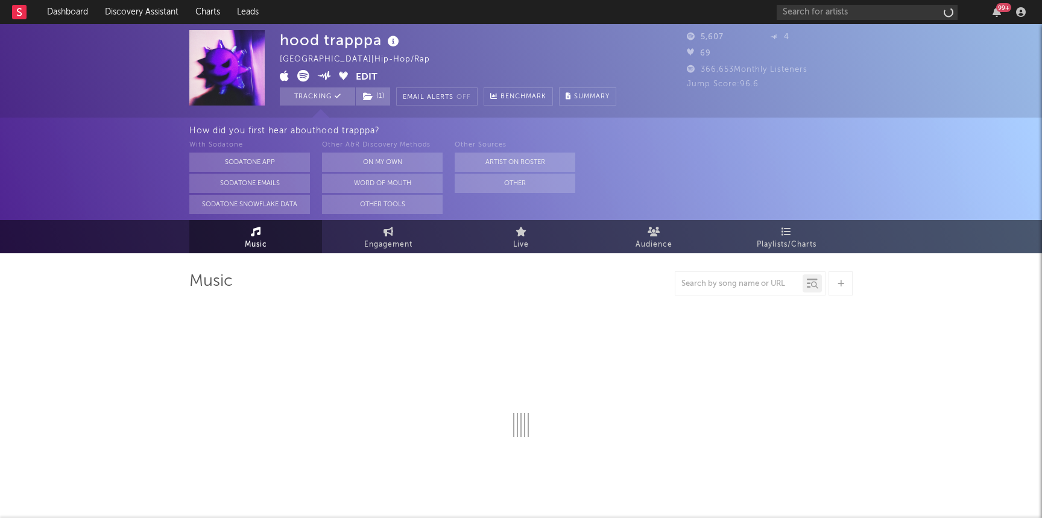
select select "1w"
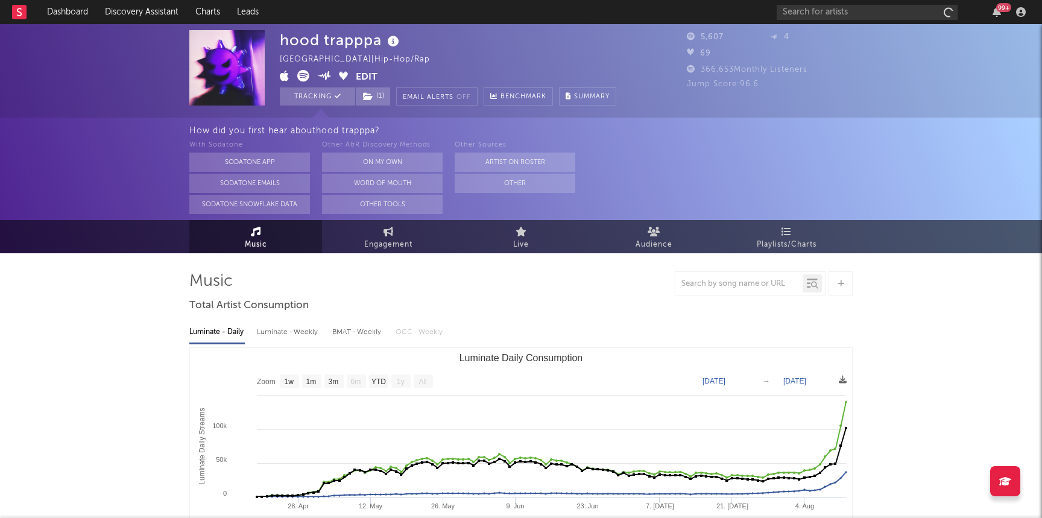
click at [280, 74] on icon at bounding box center [285, 76] width 10 height 12
click at [306, 80] on icon at bounding box center [303, 76] width 12 height 12
